Goal: Communication & Community: Answer question/provide support

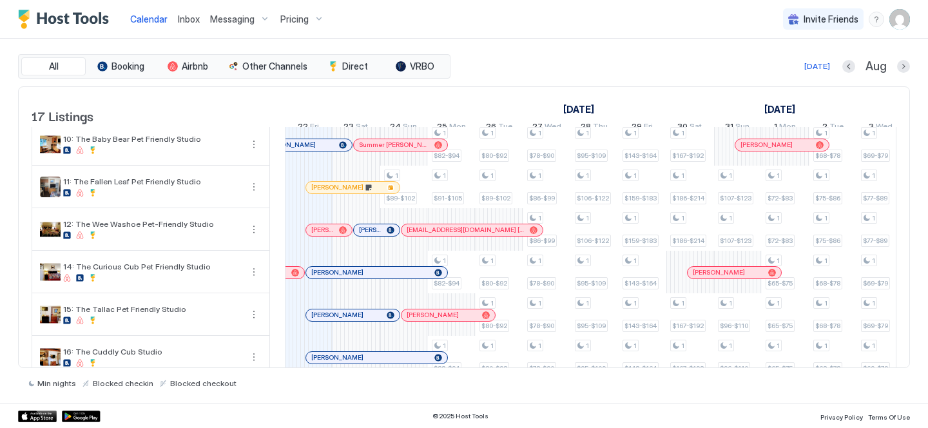
scroll to position [401, 0]
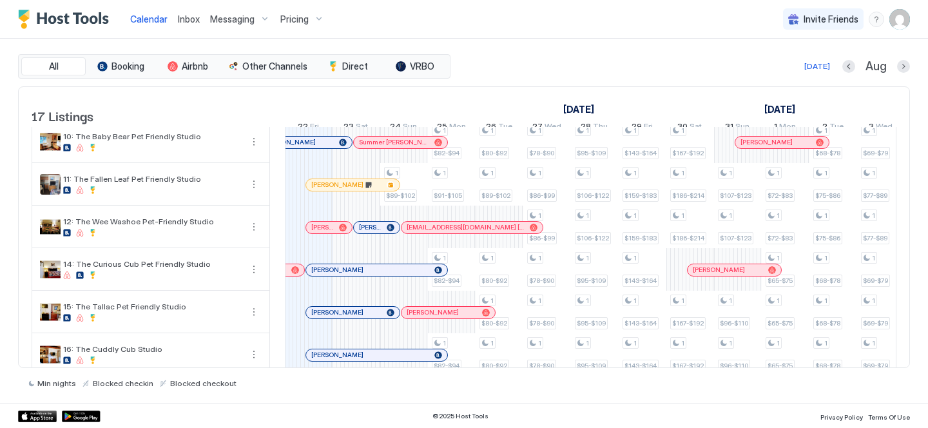
click at [194, 19] on span "Inbox" at bounding box center [189, 19] width 22 height 11
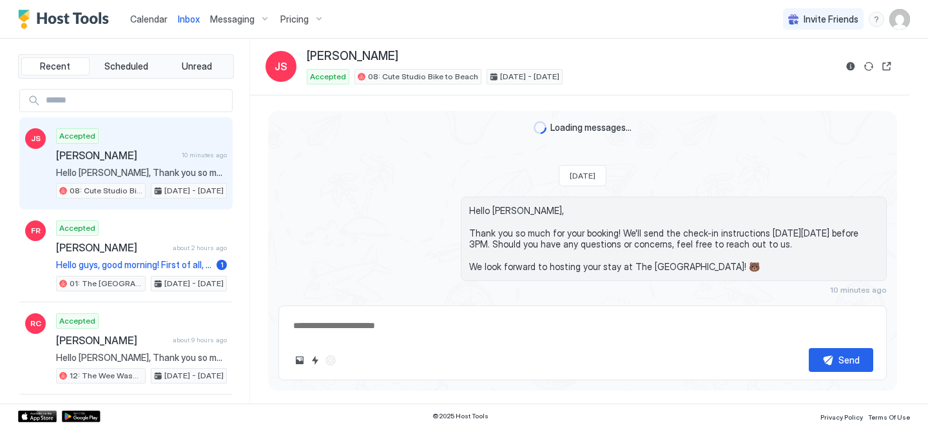
scroll to position [26, 0]
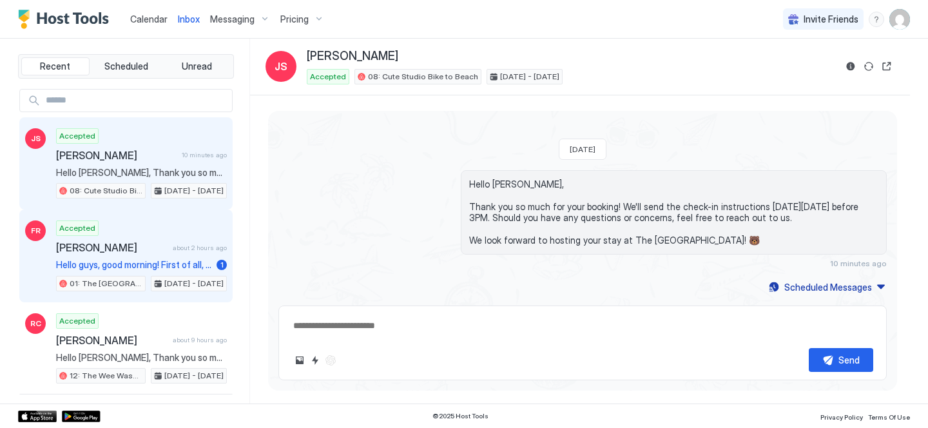
click at [209, 245] on span "about 2 hours ago" at bounding box center [200, 247] width 54 height 8
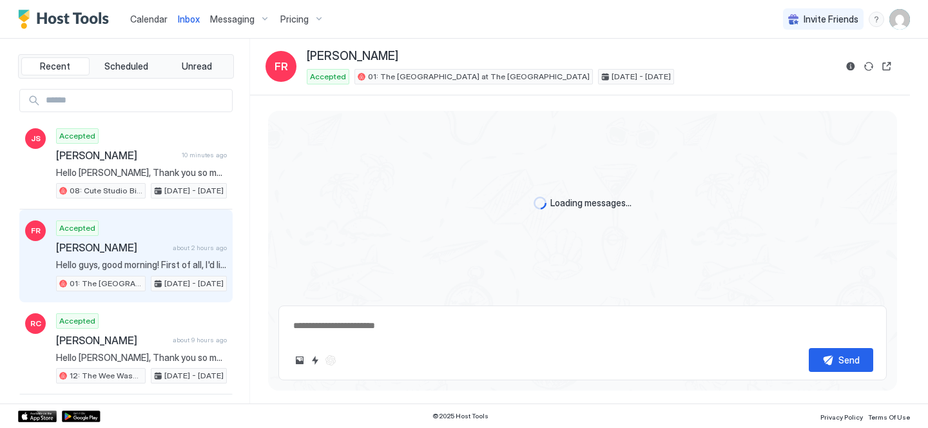
scroll to position [672, 0]
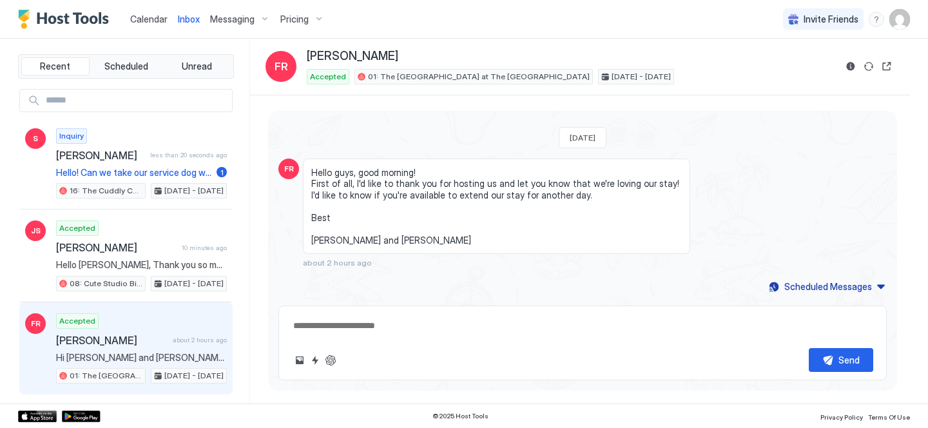
click at [140, 18] on span "Calendar" at bounding box center [148, 19] width 37 height 11
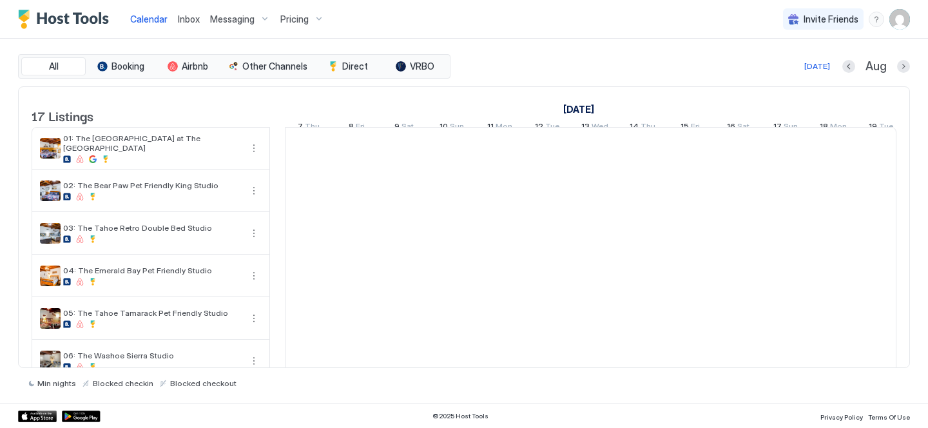
scroll to position [0, 716]
click at [186, 15] on span "Inbox" at bounding box center [189, 19] width 22 height 11
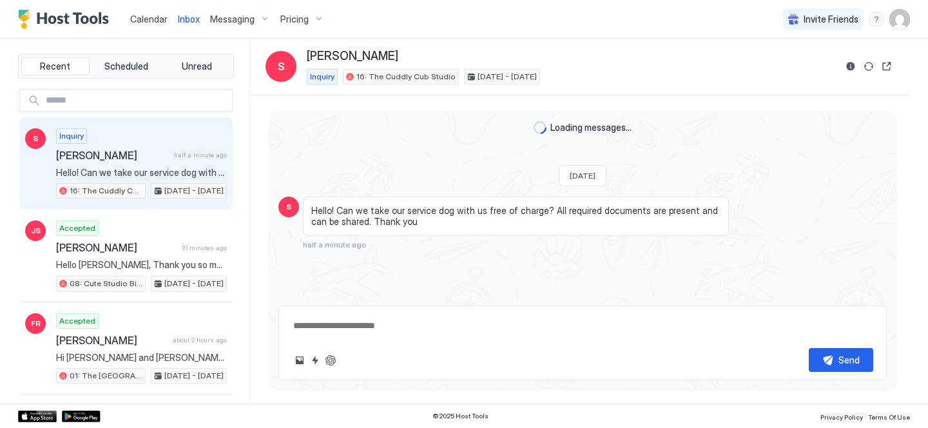
scroll to position [26, 0]
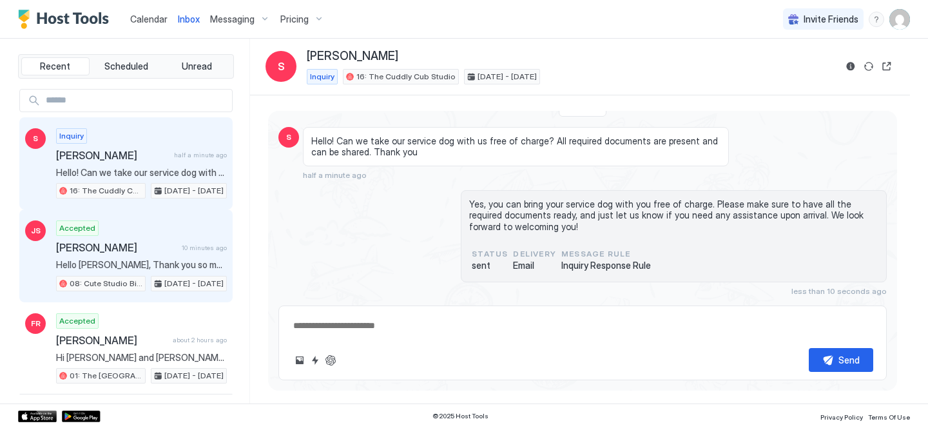
click at [144, 231] on div "Accepted [PERSON_NAME] 10 minutes ago Hello [PERSON_NAME], Thank you so much fo…" at bounding box center [141, 255] width 171 height 71
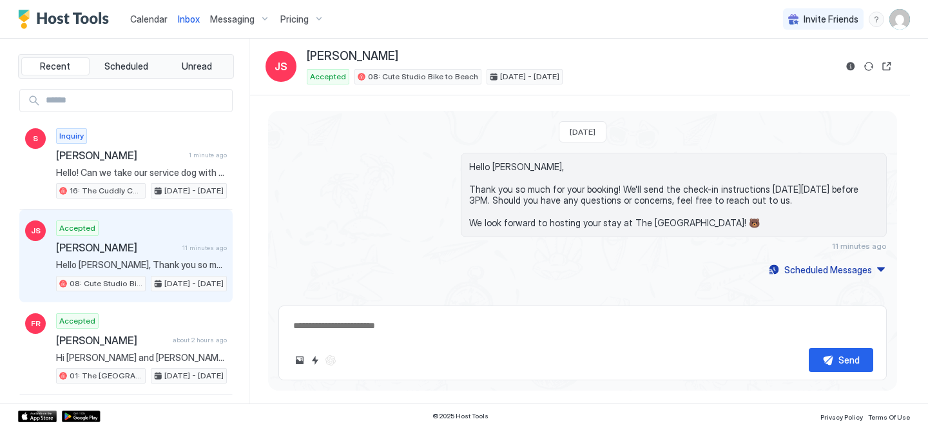
click at [143, 18] on span "Calendar" at bounding box center [148, 19] width 37 height 11
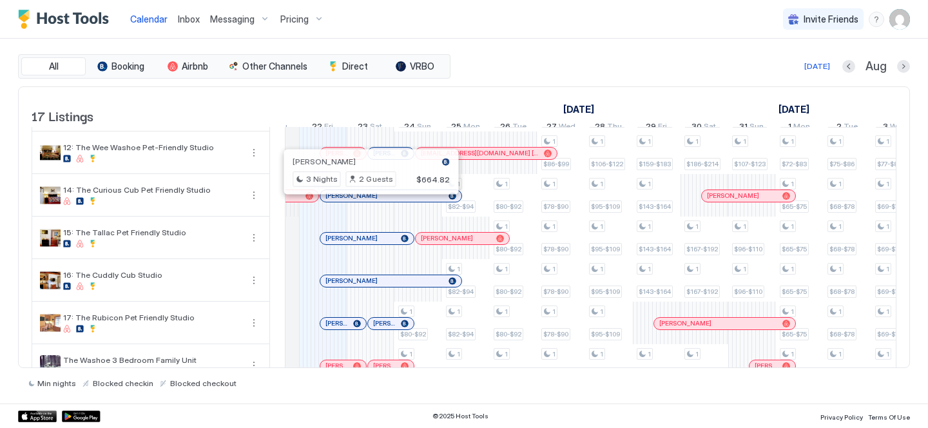
scroll to position [506, 0]
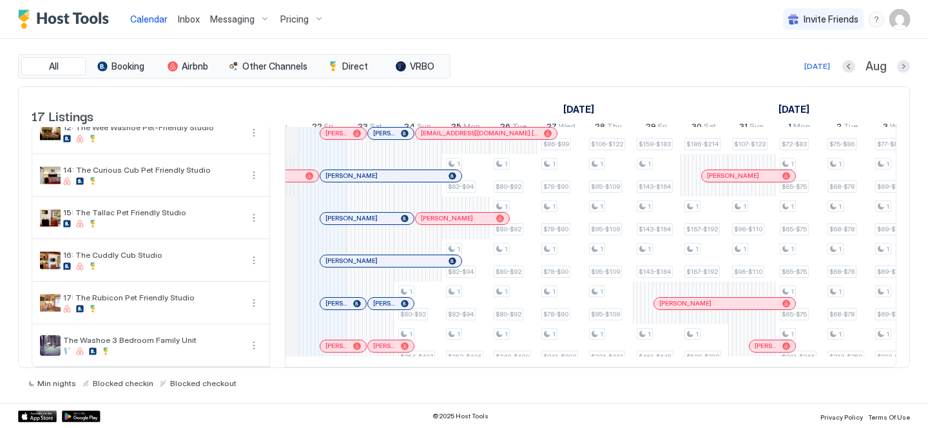
click at [189, 15] on span "Inbox" at bounding box center [189, 19] width 22 height 11
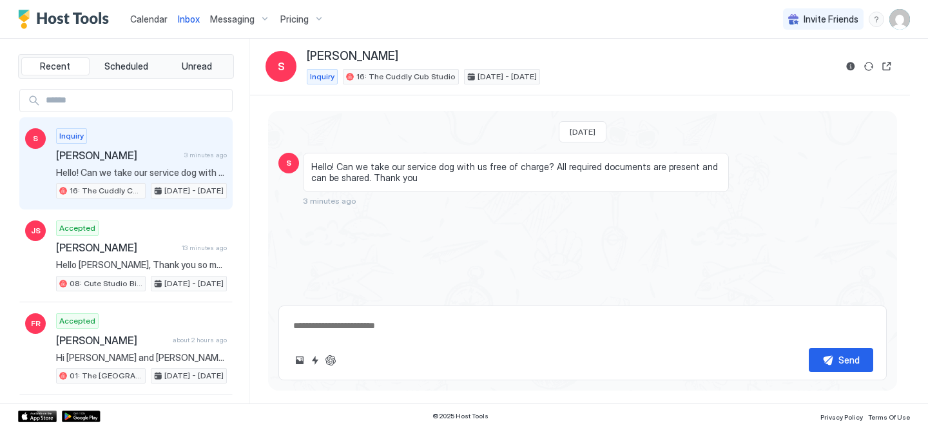
scroll to position [26, 0]
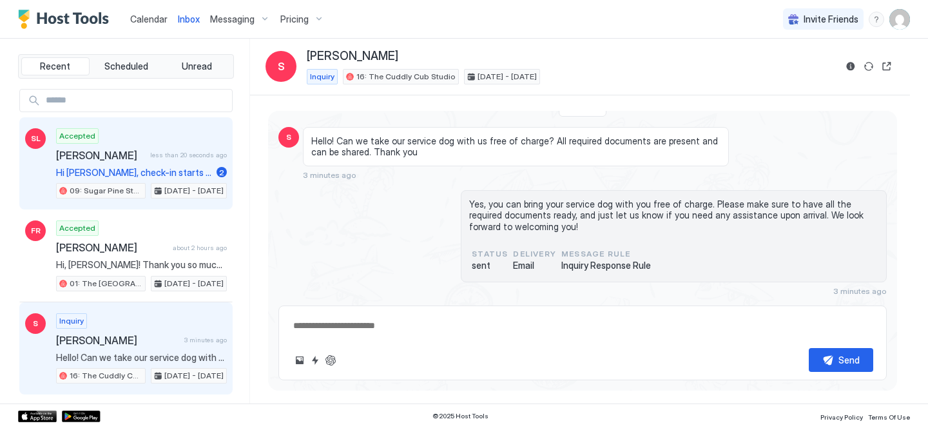
click at [187, 163] on div "Accepted [PERSON_NAME] less than 20 seconds ago Hi [PERSON_NAME], check-in star…" at bounding box center [141, 163] width 171 height 71
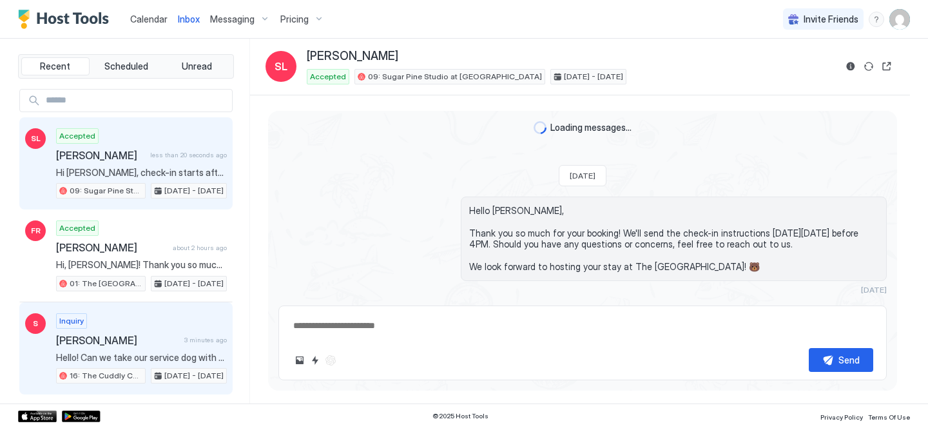
scroll to position [172, 0]
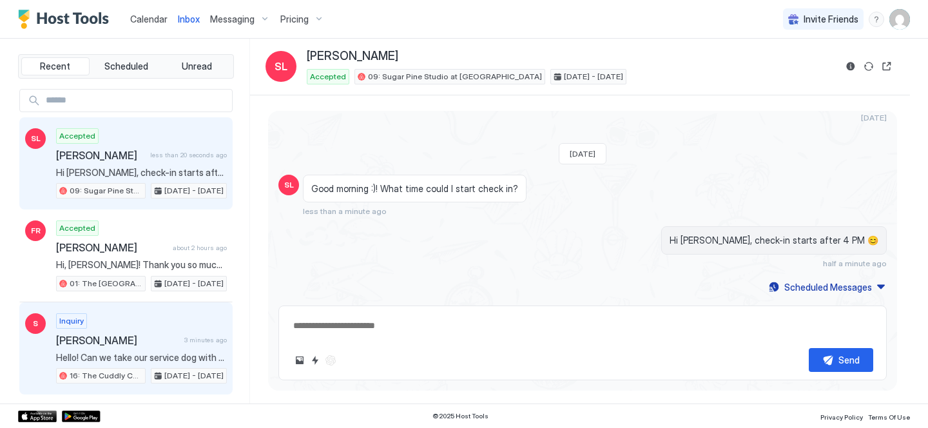
click at [159, 335] on span "[PERSON_NAME]" at bounding box center [117, 340] width 123 height 13
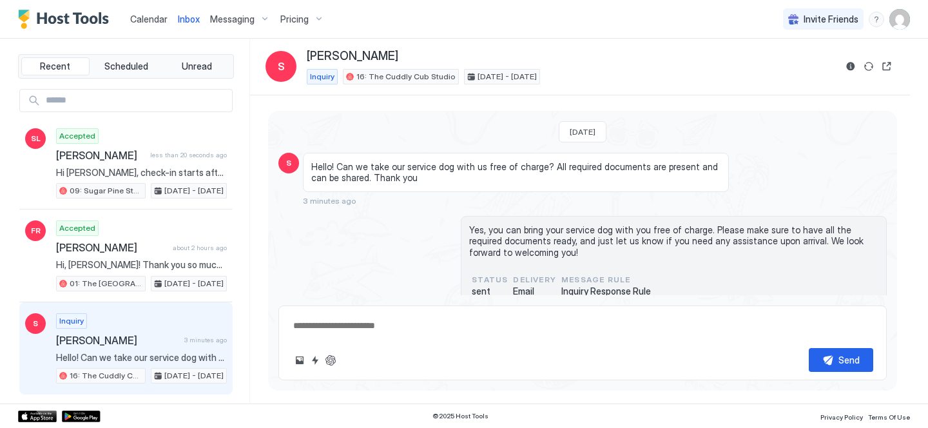
scroll to position [26, 0]
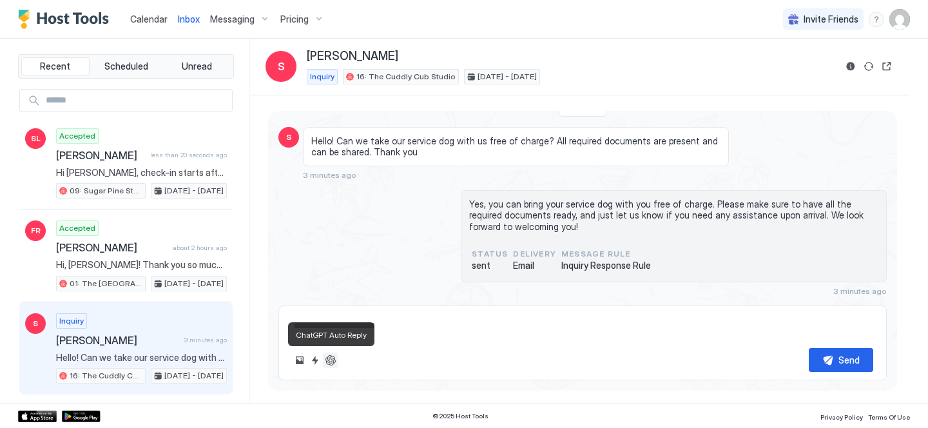
click at [329, 359] on button "ChatGPT Auto Reply" at bounding box center [330, 359] width 15 height 15
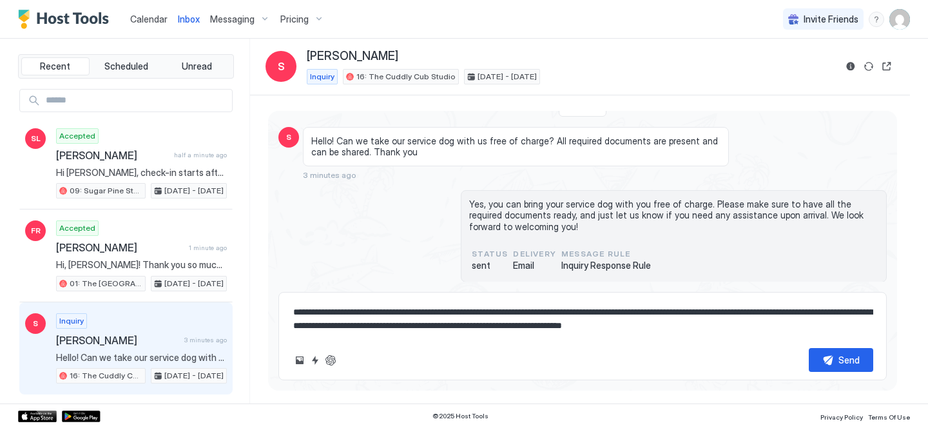
click at [407, 327] on textarea "**********" at bounding box center [582, 318] width 581 height 37
type textarea "**********"
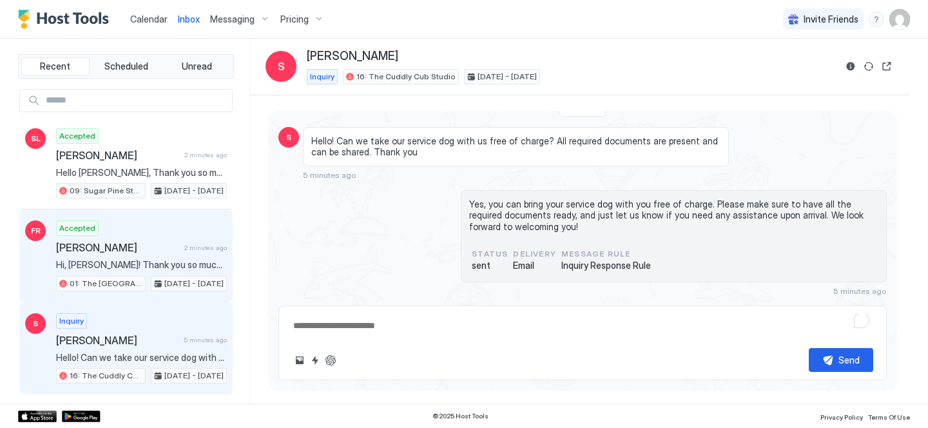
click at [153, 248] on span "[PERSON_NAME]" at bounding box center [117, 247] width 123 height 13
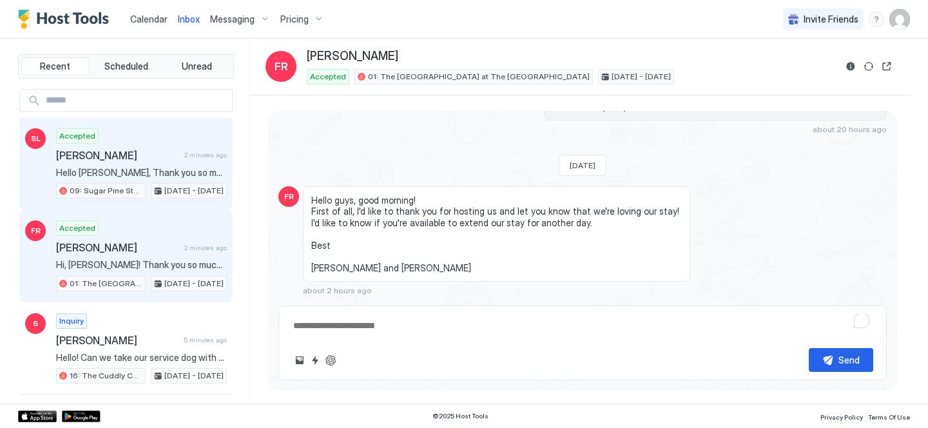
scroll to position [746, 0]
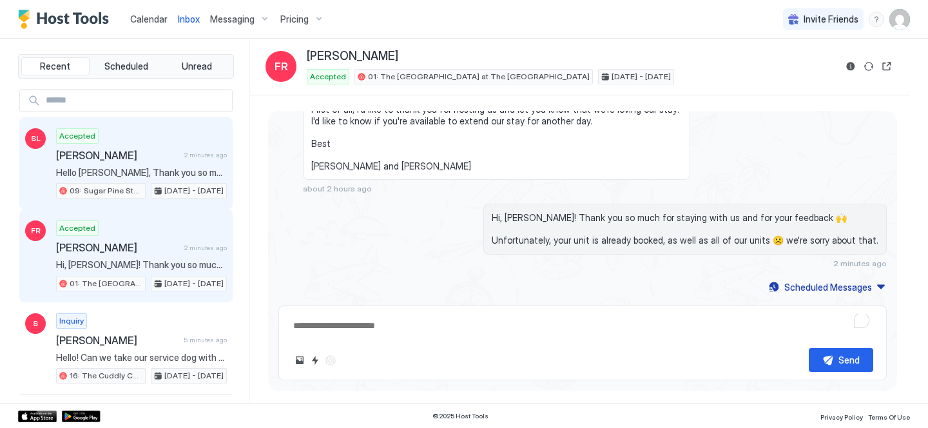
click at [167, 158] on span "[PERSON_NAME]" at bounding box center [117, 155] width 123 height 13
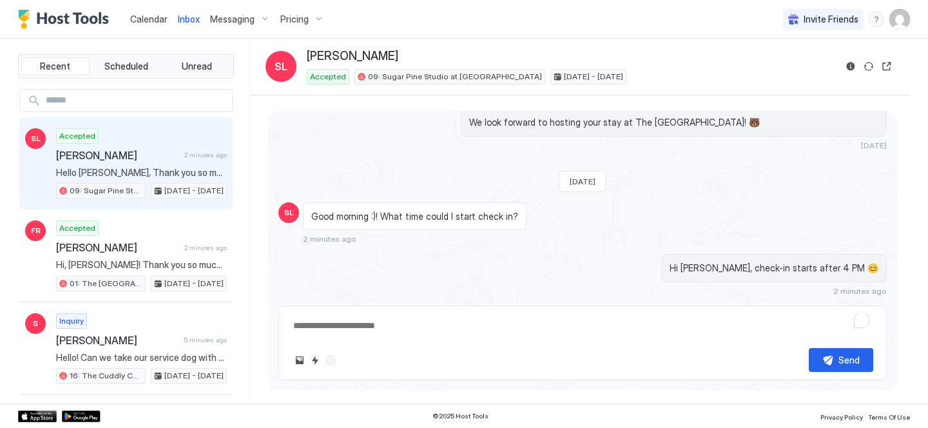
scroll to position [172, 0]
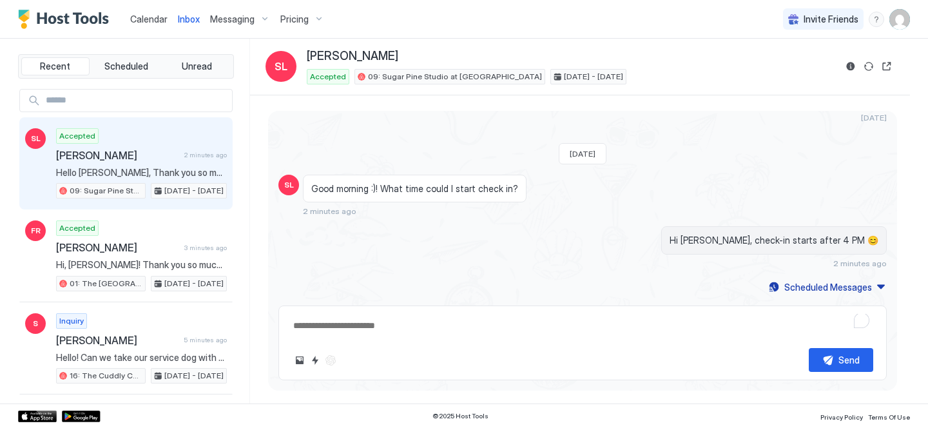
click at [133, 21] on span "Calendar" at bounding box center [148, 19] width 37 height 11
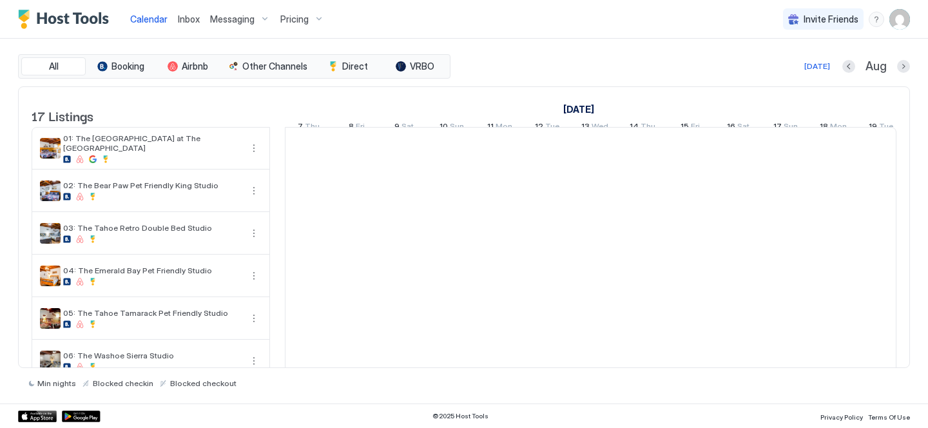
scroll to position [0, 716]
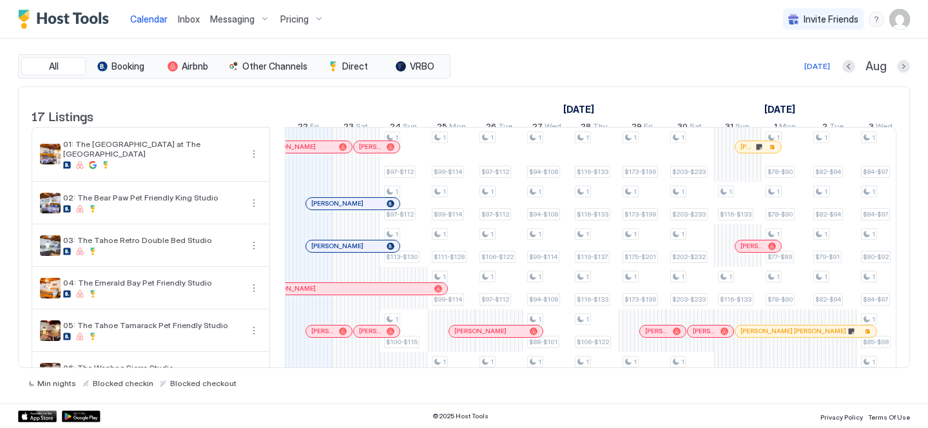
click at [199, 21] on div "Inbox" at bounding box center [189, 19] width 32 height 24
click at [176, 20] on div "Inbox" at bounding box center [189, 19] width 32 height 24
click at [188, 21] on span "Inbox" at bounding box center [189, 19] width 22 height 11
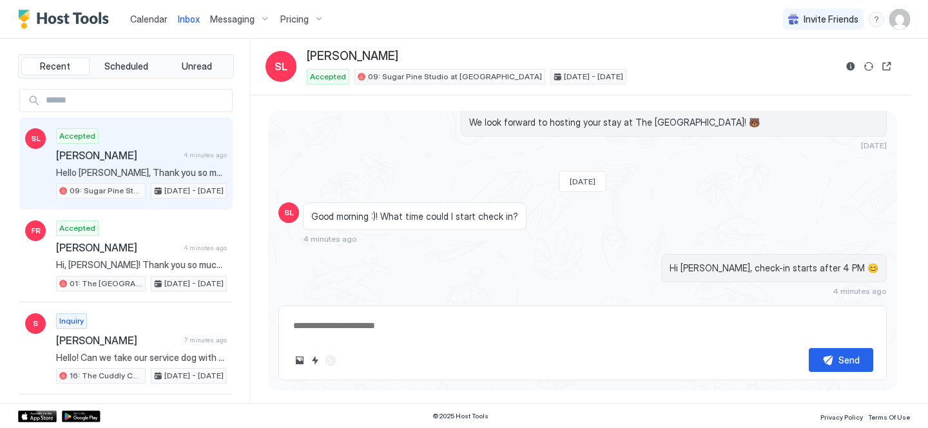
scroll to position [172, 0]
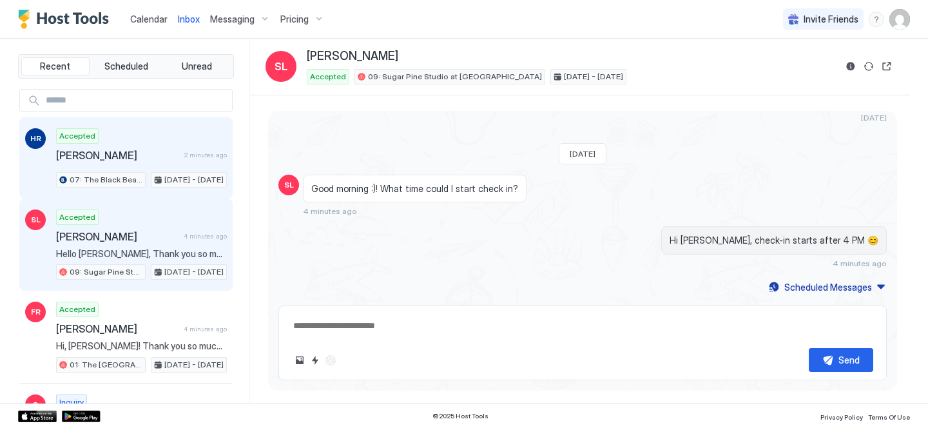
click at [162, 142] on div "Accepted [PERSON_NAME] 2 minutes ago 07: The Black Bear King Studio [DATE] - [D…" at bounding box center [141, 157] width 171 height 59
